Goal: Information Seeking & Learning: Learn about a topic

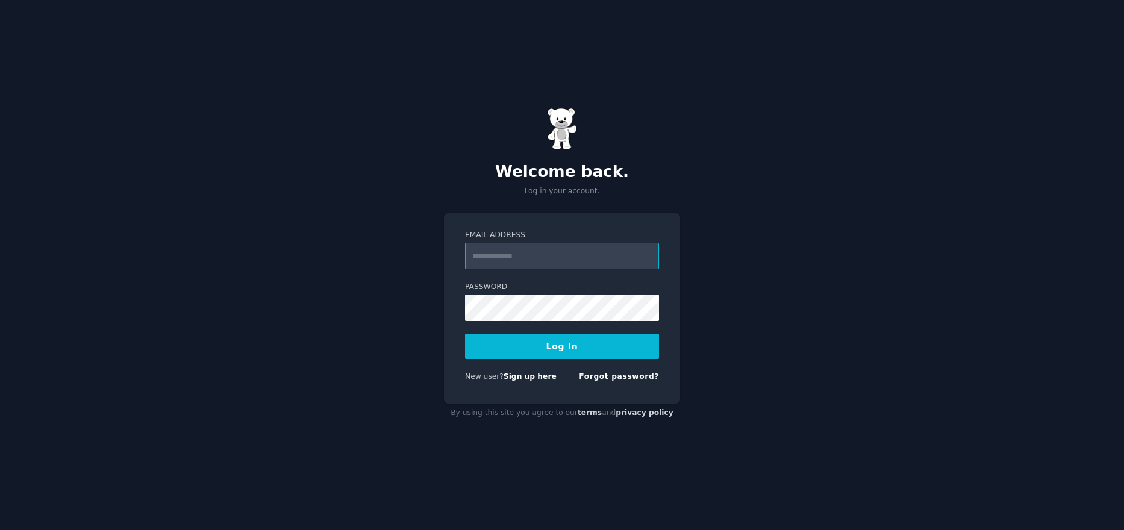
type input "**********"
click at [542, 335] on button "Log In" at bounding box center [562, 346] width 194 height 25
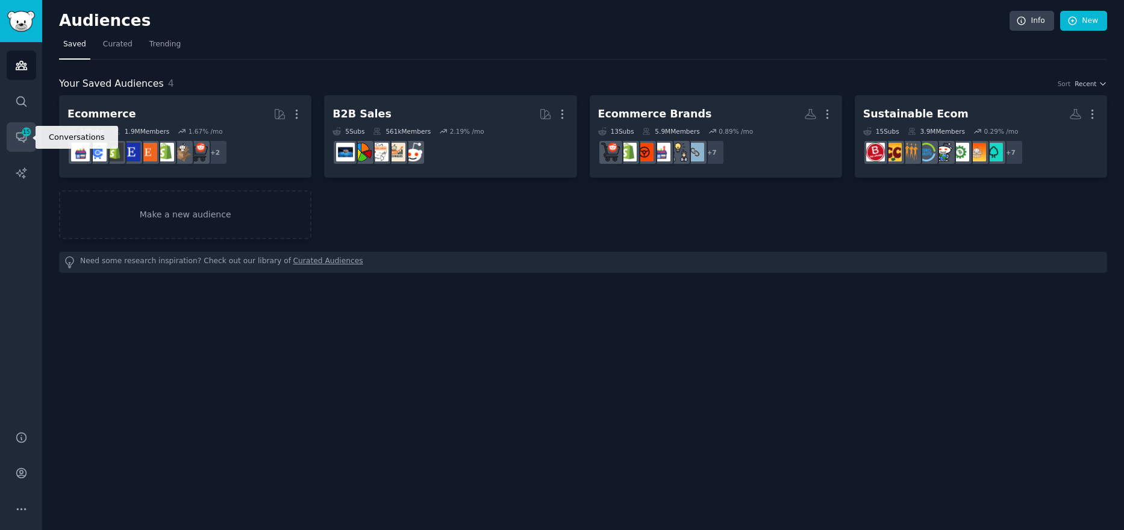
click at [26, 133] on span "15" at bounding box center [26, 132] width 11 height 8
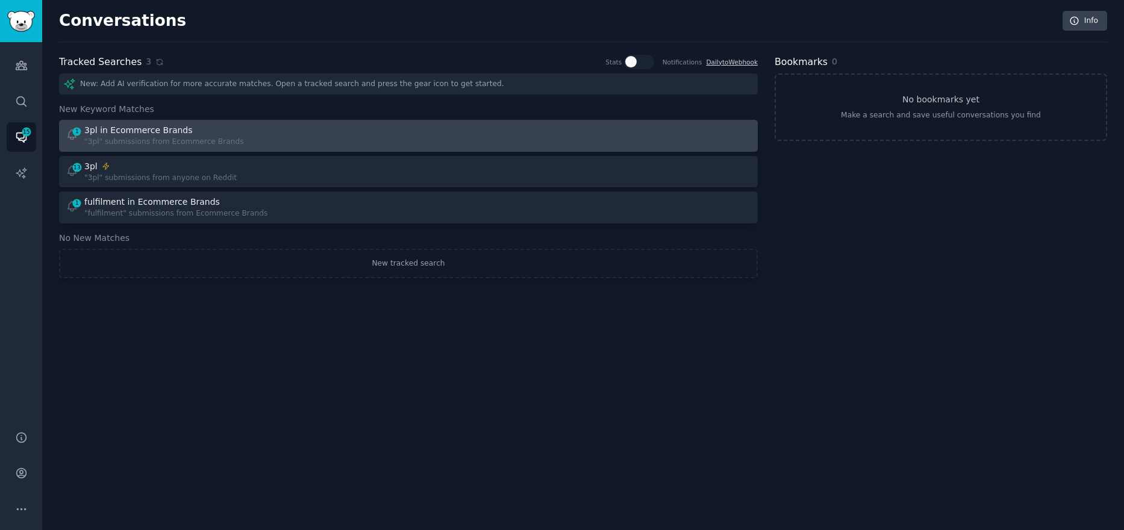
click at [311, 133] on div "1 3pl in Ecommerce Brands "3pl" submissions from Ecommerce Brands" at bounding box center [233, 135] width 335 height 23
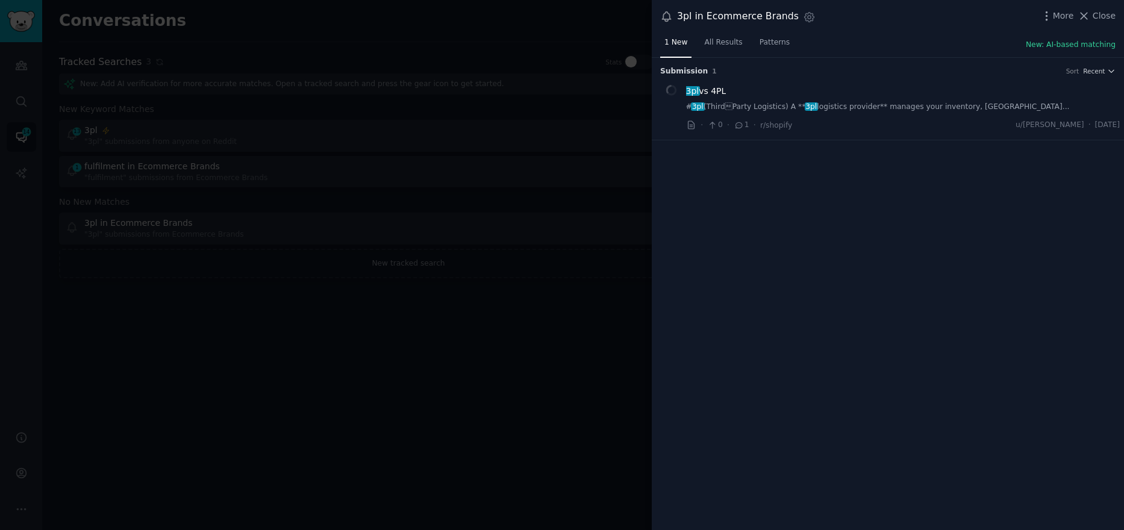
click at [852, 107] on link "# 3pl (ThirdParty Logistics) A ** 3pl logistics provider** manages your invent…" at bounding box center [903, 107] width 434 height 11
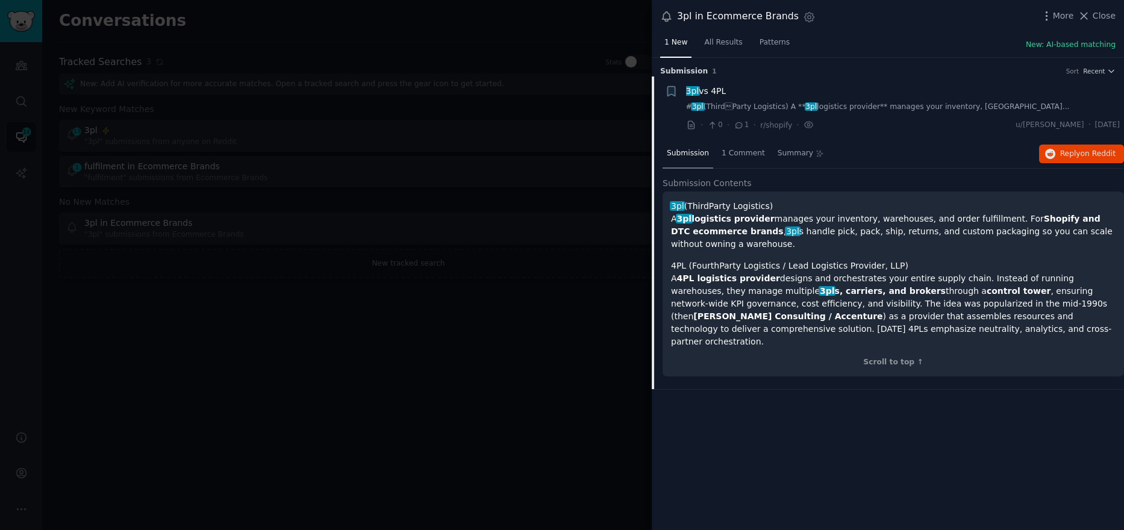
click at [565, 145] on div at bounding box center [562, 265] width 1124 height 530
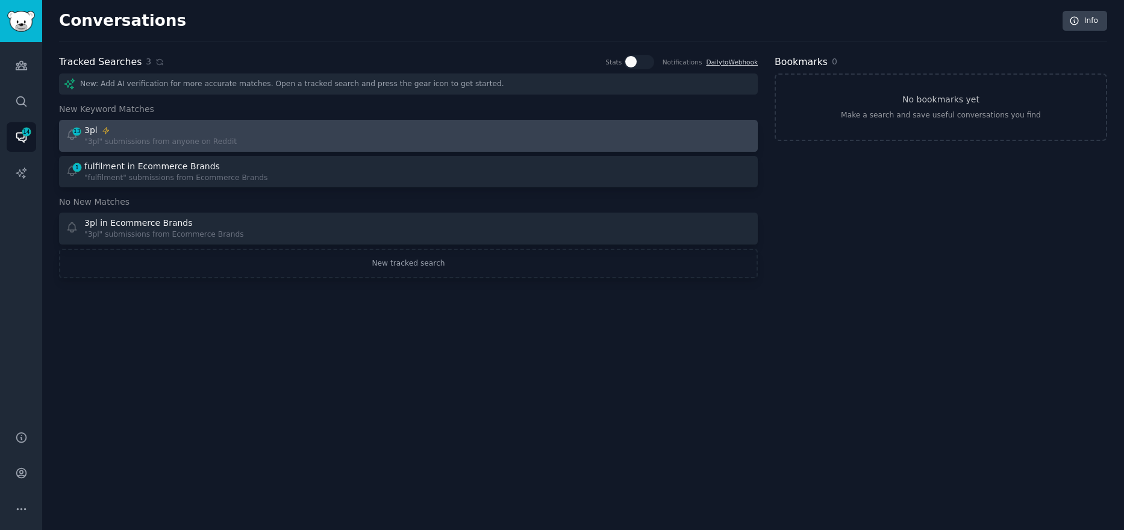
click at [245, 131] on div "13 3pl "3pl" submissions from anyone on Reddit" at bounding box center [233, 135] width 335 height 23
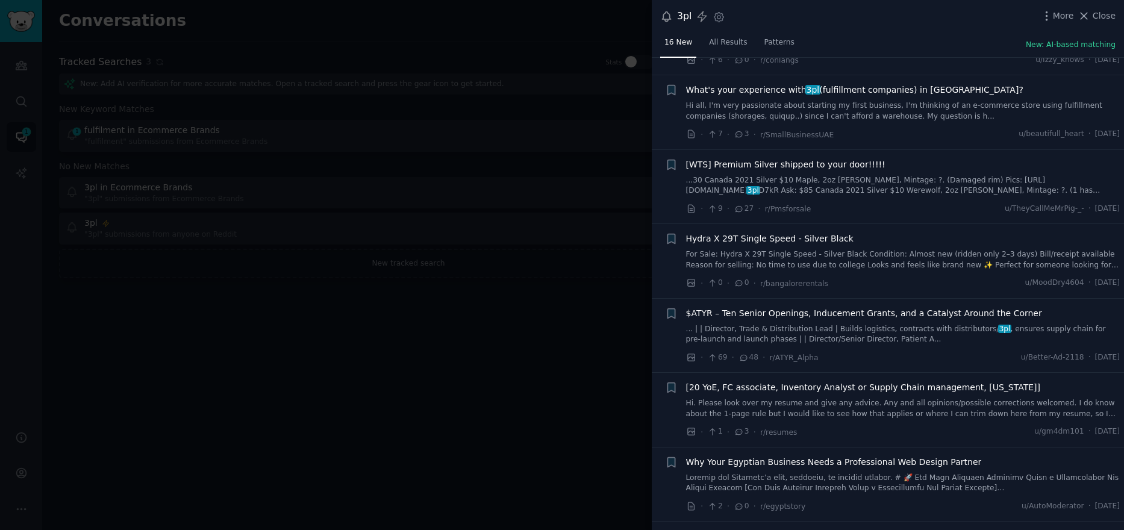
scroll to position [542, 0]
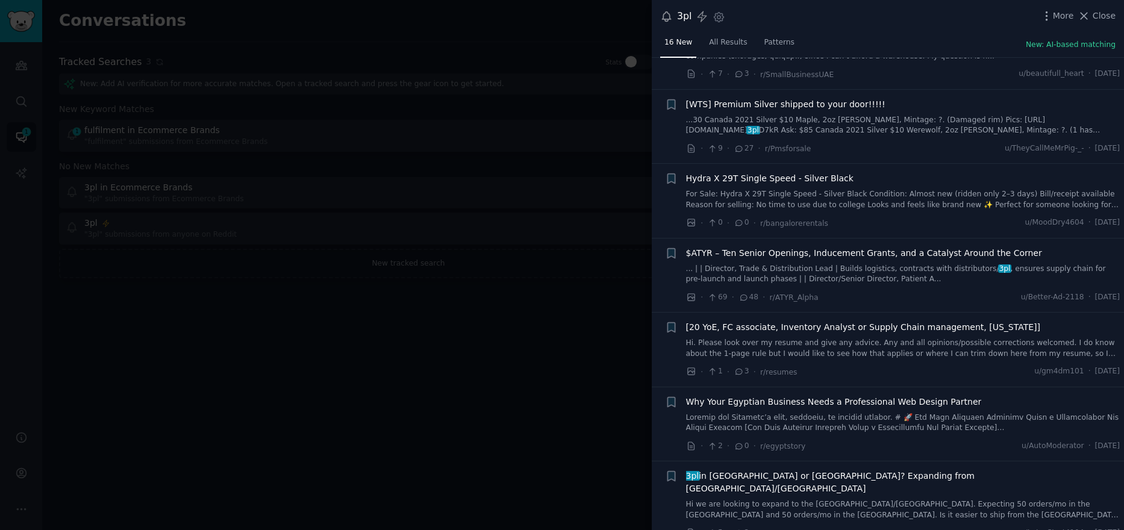
click at [865, 321] on span "[20 YoE, FC associate, Inventory Analyst or Supply Chain management, [US_STATE]]" at bounding box center [863, 327] width 354 height 13
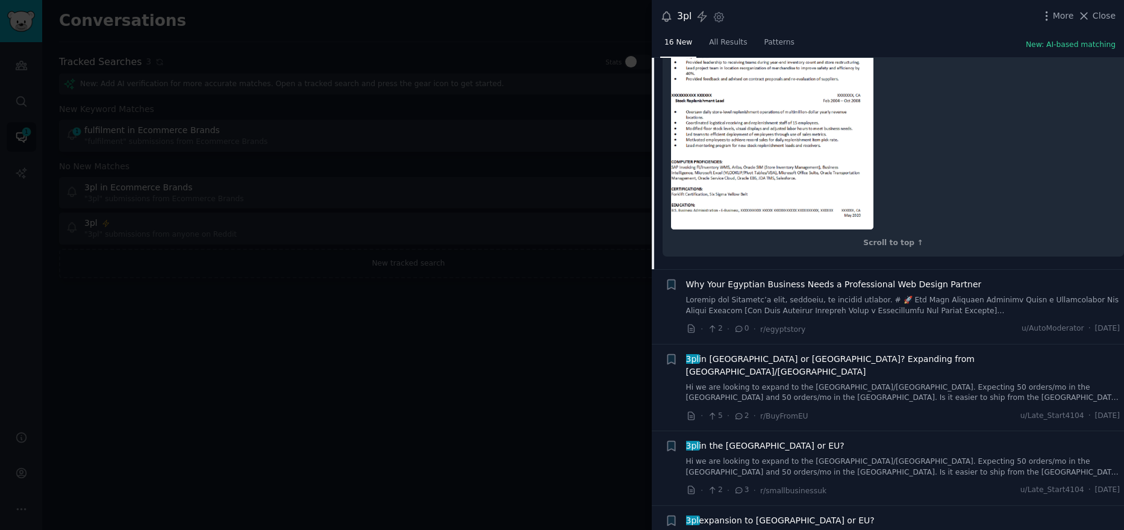
scroll to position [1485, 0]
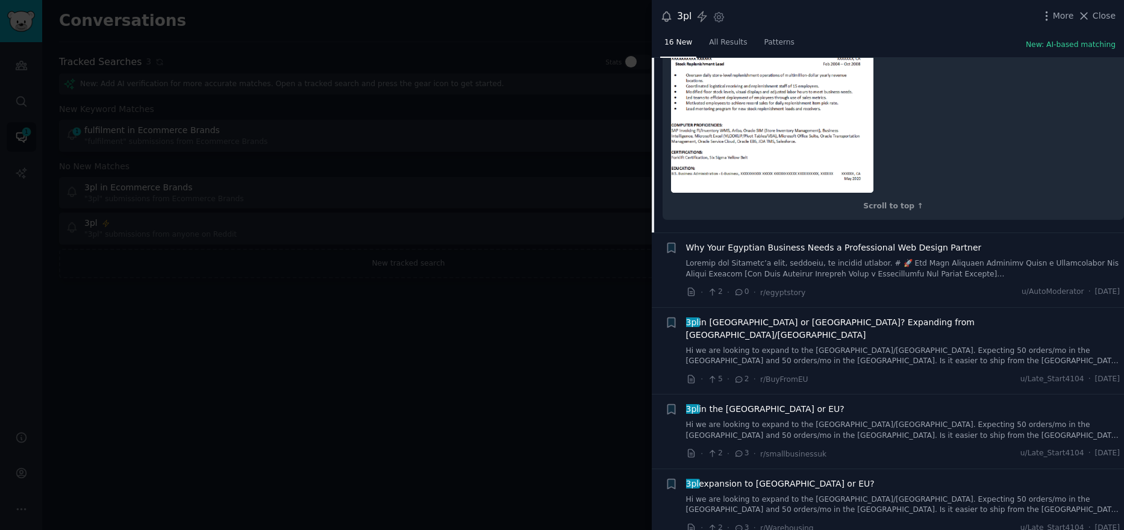
click at [845, 325] on span "3pl in [GEOGRAPHIC_DATA] or [GEOGRAPHIC_DATA]? Expanding from [GEOGRAPHIC_DATA]…" at bounding box center [903, 328] width 434 height 25
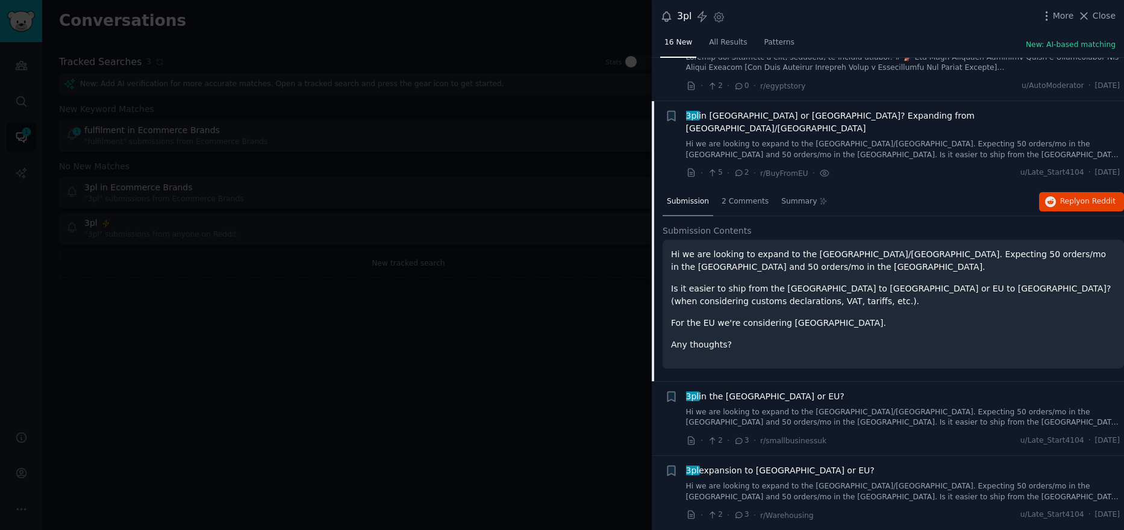
scroll to position [864, 0]
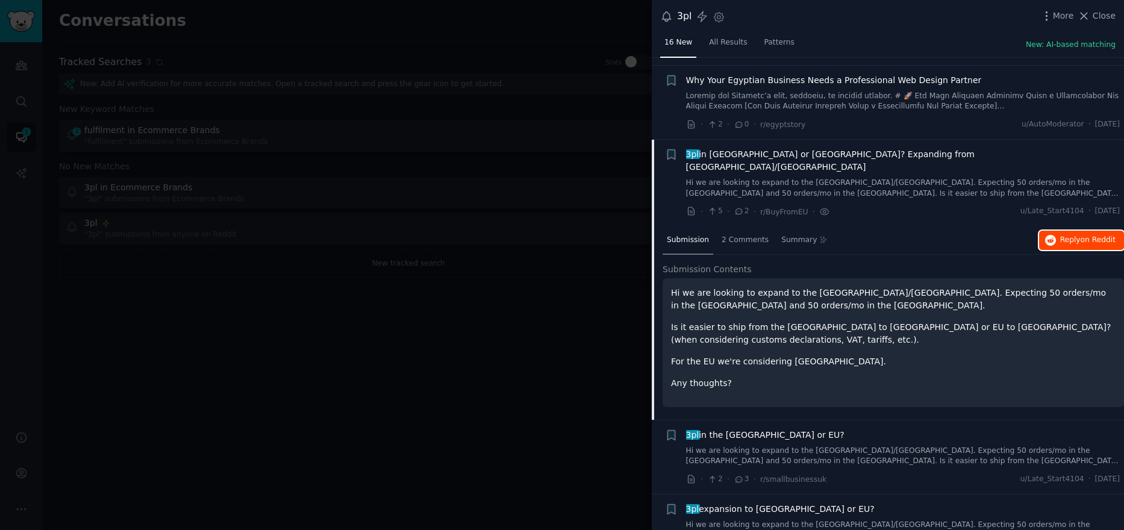
click at [1075, 235] on span "Reply on Reddit" at bounding box center [1087, 240] width 55 height 11
click at [909, 446] on link "Hi we are looking to expand to the [GEOGRAPHIC_DATA]/[GEOGRAPHIC_DATA]. Expecti…" at bounding box center [903, 456] width 434 height 21
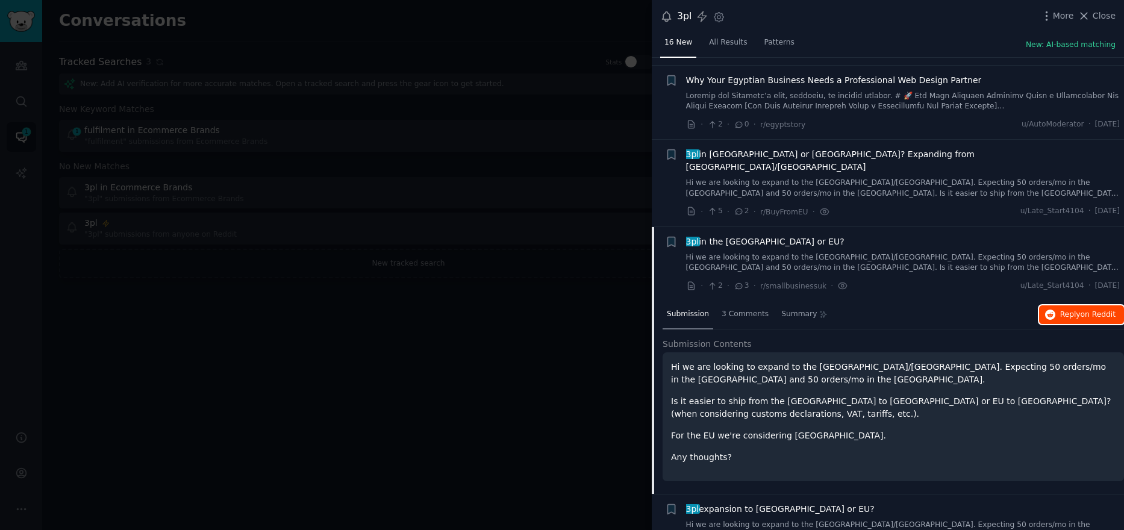
click at [1060, 310] on span "Reply on Reddit" at bounding box center [1087, 315] width 55 height 11
click at [772, 503] on span "3pl expansion to [GEOGRAPHIC_DATA] or EU?" at bounding box center [780, 509] width 189 height 13
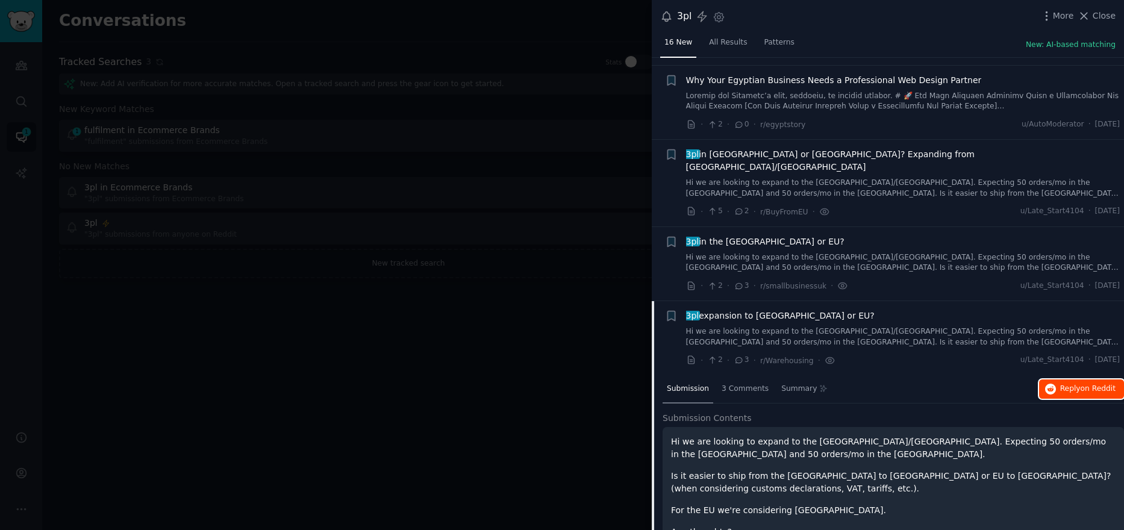
click at [1065, 384] on span "Reply on Reddit" at bounding box center [1087, 389] width 55 height 11
